Goal: Find contact information: Find contact information

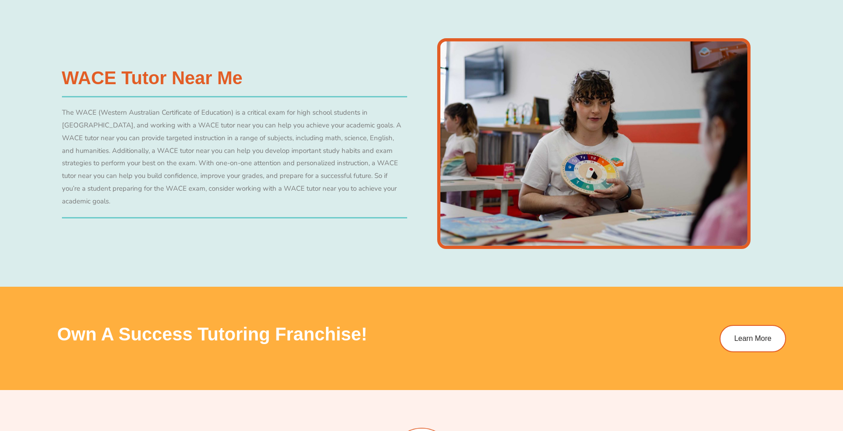
scroll to position [3428, 0]
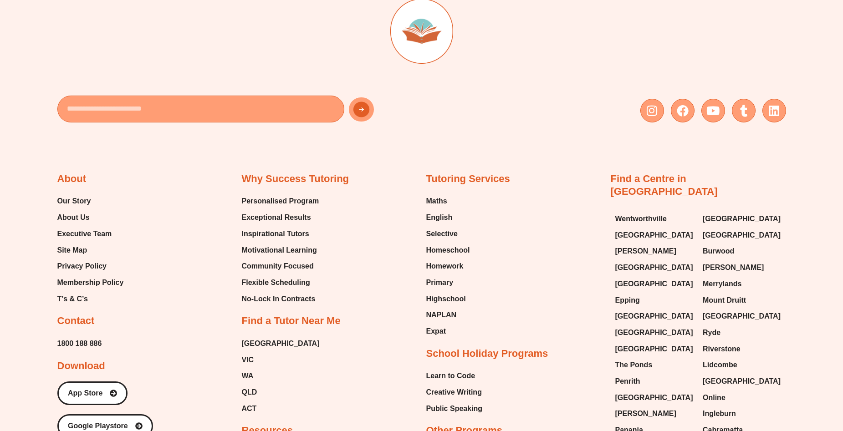
scroll to position [3607, 0]
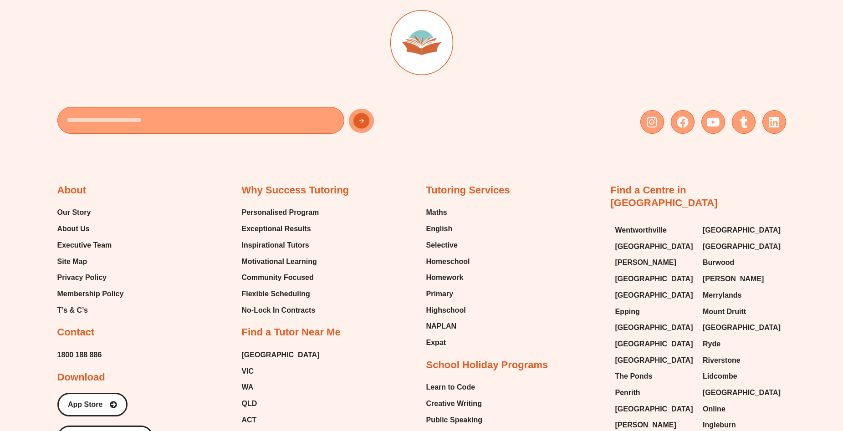
click at [42, 196] on div "Email Instagram Facebook Youtube Tumblr Linkedin About Our Story About Us Execu…" at bounding box center [421, 352] width 843 height 761
click at [83, 246] on span "Executive Team" at bounding box center [84, 246] width 55 height 14
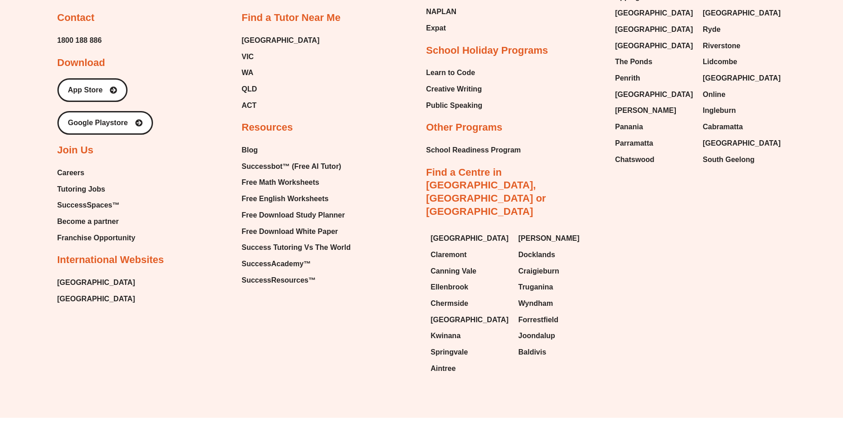
scroll to position [3926, 0]
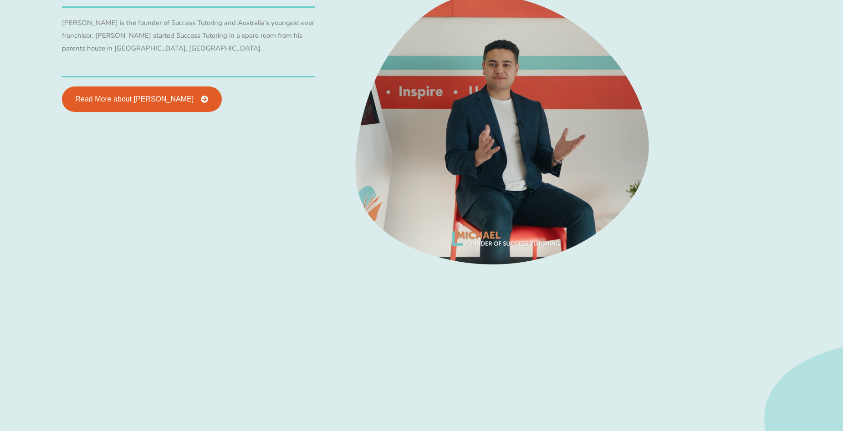
scroll to position [580, 0]
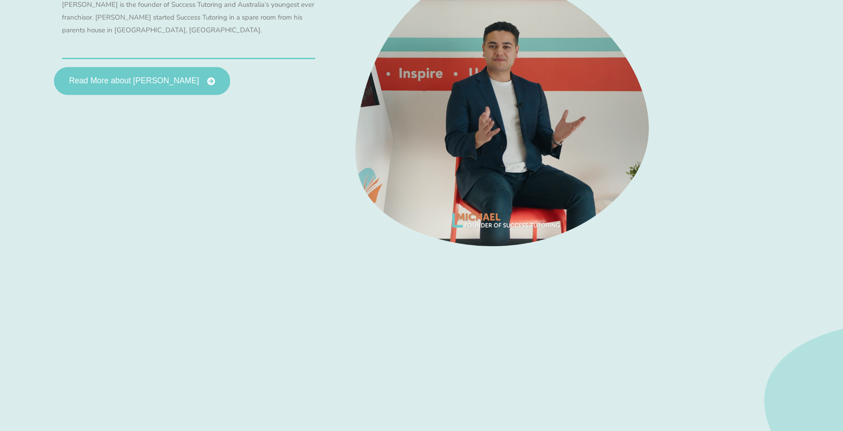
click at [179, 92] on link "Read More about Michael Black" at bounding box center [142, 81] width 176 height 28
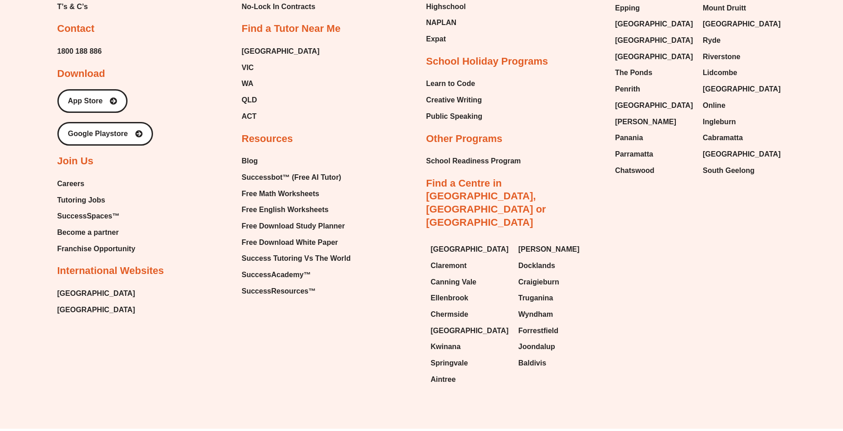
scroll to position [1098, 0]
